Goal: Information Seeking & Learning: Understand process/instructions

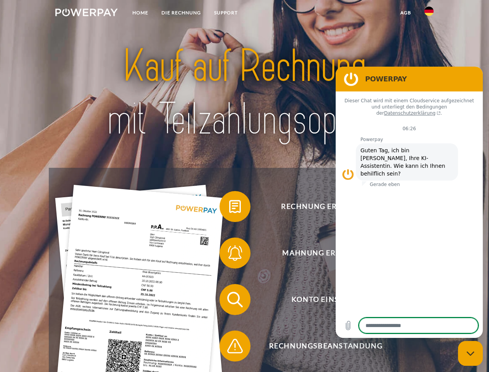
click at [86, 14] on img at bounding box center [86, 13] width 62 height 8
click at [429, 14] on img at bounding box center [428, 11] width 9 height 9
click at [405, 13] on link "agb" at bounding box center [406, 13] width 24 height 14
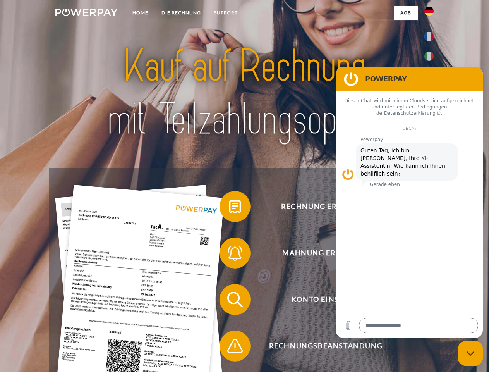
click at [229, 208] on span at bounding box center [223, 206] width 39 height 39
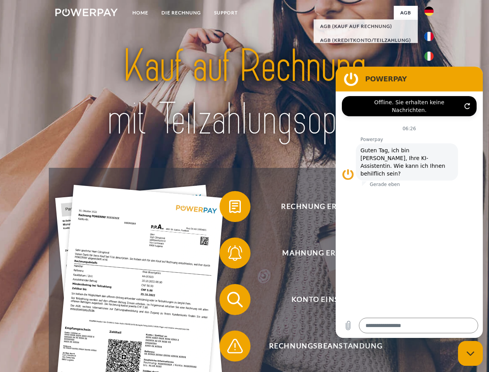
click at [229, 254] on span at bounding box center [223, 252] width 39 height 39
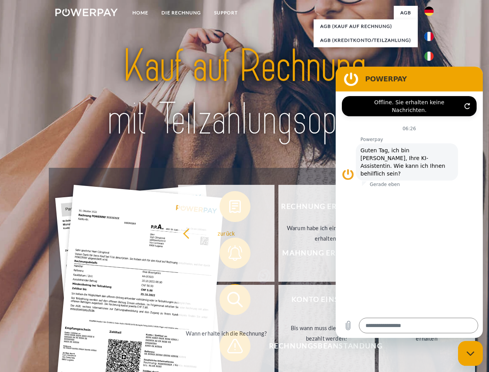
click at [278, 301] on link "Bis wann muss die Rechnung bezahlt werden?" at bounding box center [326, 333] width 96 height 97
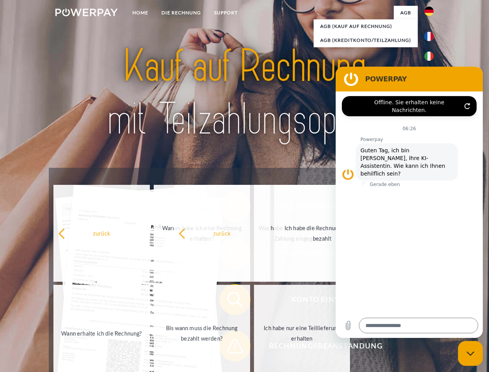
click at [229, 347] on span at bounding box center [223, 345] width 39 height 39
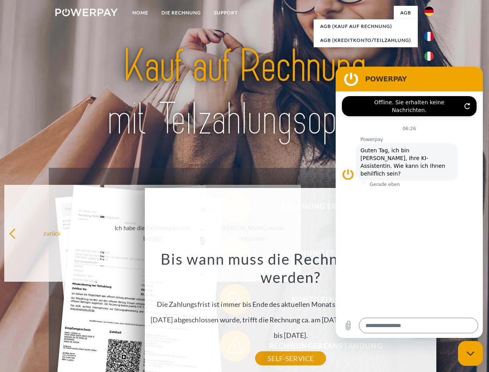
click at [470, 353] on icon "Messaging-Fenster schließen" at bounding box center [470, 353] width 8 height 5
type textarea "*"
